Goal: Task Accomplishment & Management: Use online tool/utility

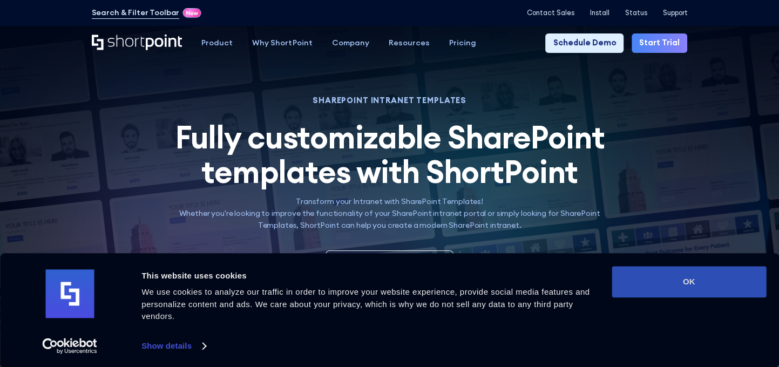
click at [676, 291] on button "OK" at bounding box center [688, 281] width 154 height 31
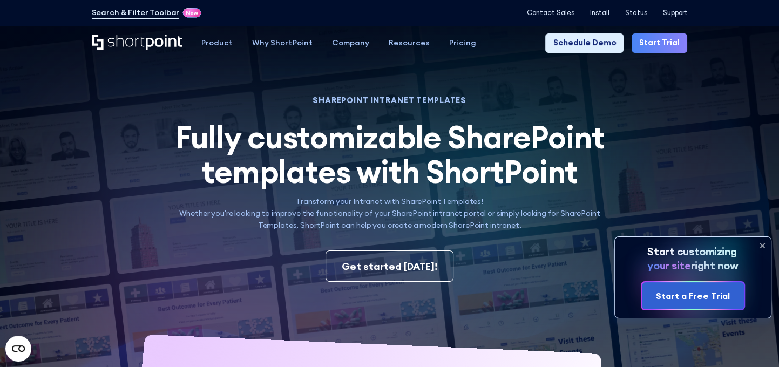
click at [764, 245] on icon at bounding box center [761, 245] width 17 height 17
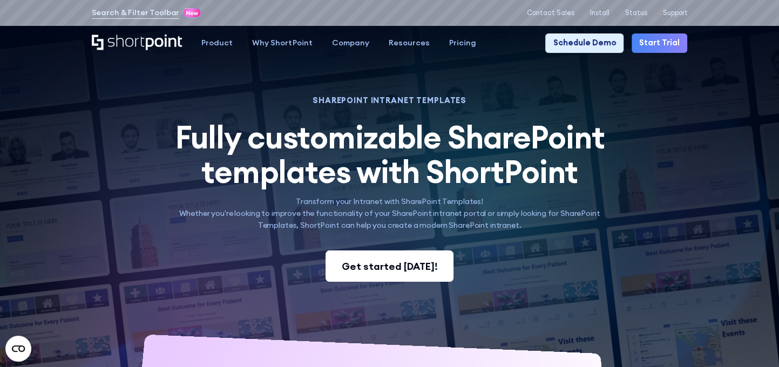
click at [394, 274] on div "Get started [DATE]!" at bounding box center [389, 266] width 96 height 15
